Goal: Navigation & Orientation: Find specific page/section

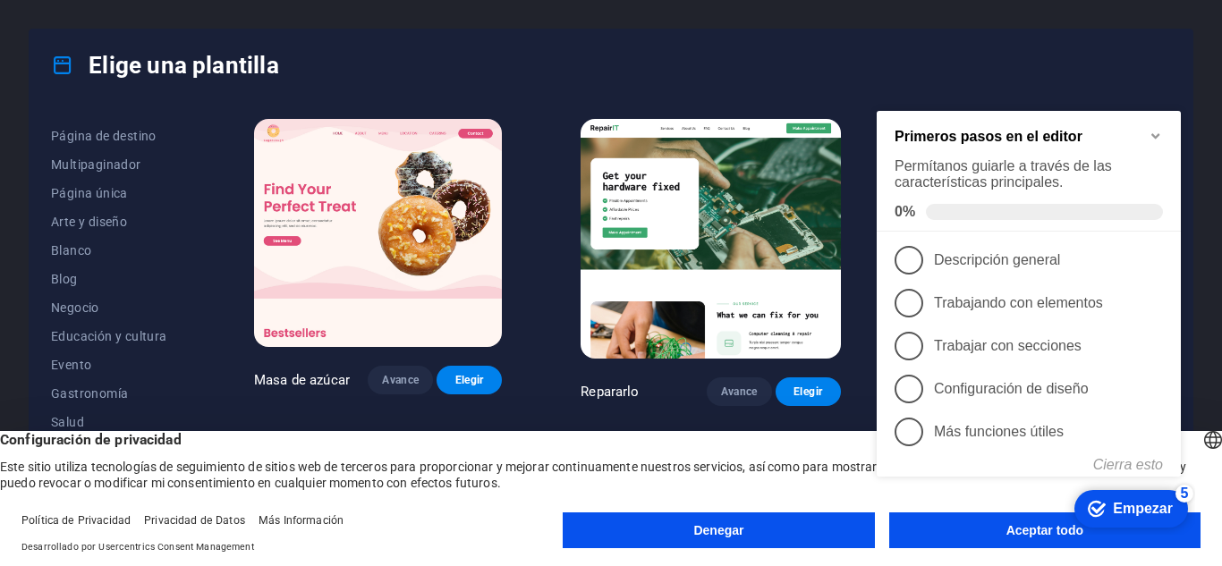
scroll to position [109, 0]
click at [1159, 134] on icon "Minimizar la lista de verificación" at bounding box center [1156, 136] width 8 height 5
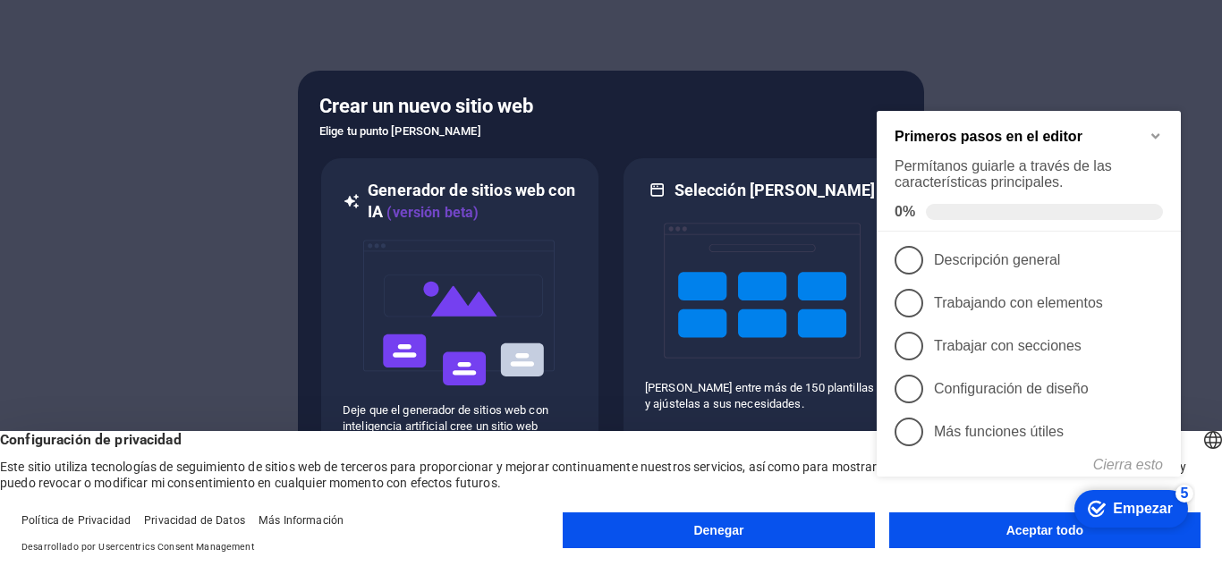
click at [1150, 140] on icon "Minimizar la lista de verificación" at bounding box center [1156, 136] width 14 height 14
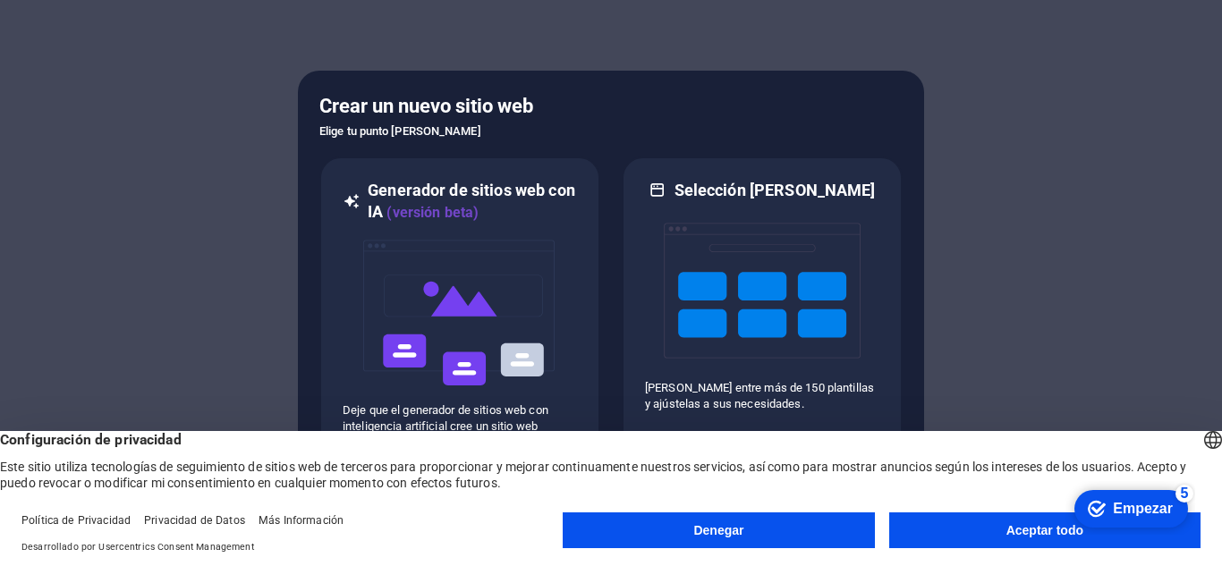
click at [830, 532] on button "Denegar" at bounding box center [718, 531] width 311 height 36
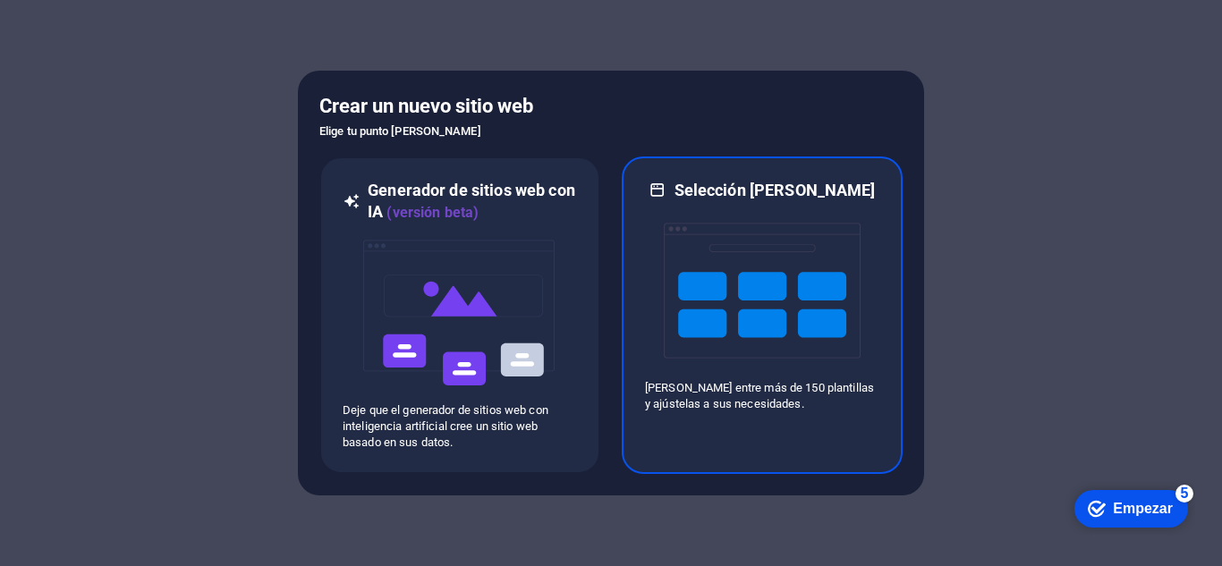
click at [728, 371] on img at bounding box center [762, 290] width 197 height 179
